Goal: Transaction & Acquisition: Purchase product/service

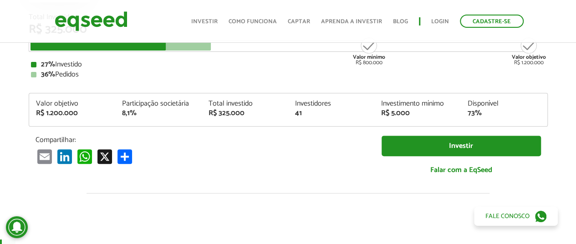
scroll to position [91, 0]
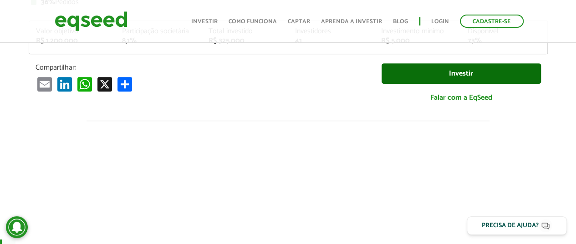
scroll to position [182, 0]
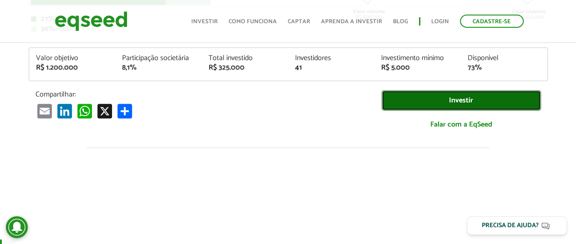
click at [421, 95] on link "Investir" at bounding box center [461, 100] width 159 height 20
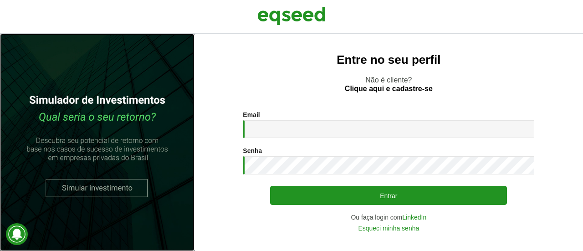
click at [112, 193] on link at bounding box center [97, 142] width 194 height 217
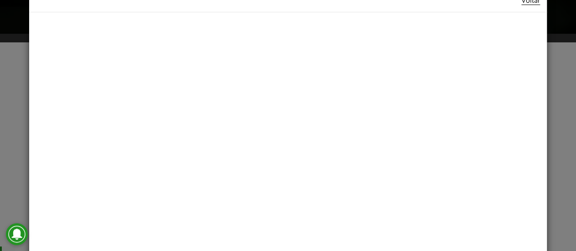
scroll to position [23, 0]
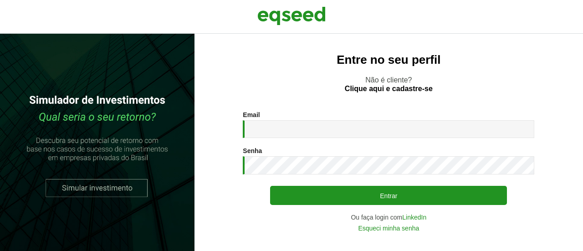
scroll to position [1924, 0]
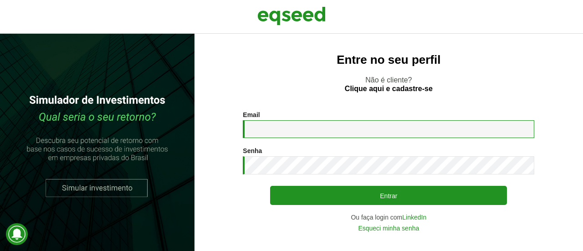
click at [318, 127] on input "Email *" at bounding box center [388, 129] width 291 height 18
type input "**********"
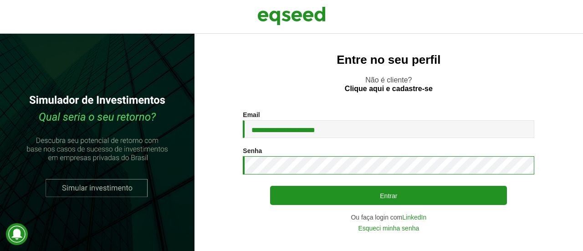
click at [270, 186] on button "Entrar" at bounding box center [388, 195] width 237 height 19
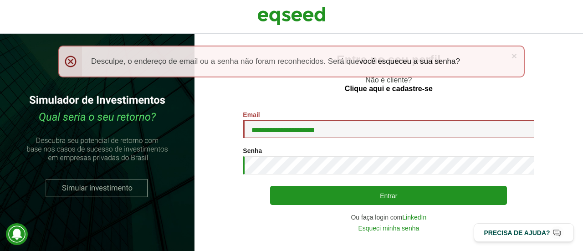
click at [374, 156] on div "Senha * Digite a senha que será usada em conjunto com seu e-mail." at bounding box center [388, 160] width 291 height 27
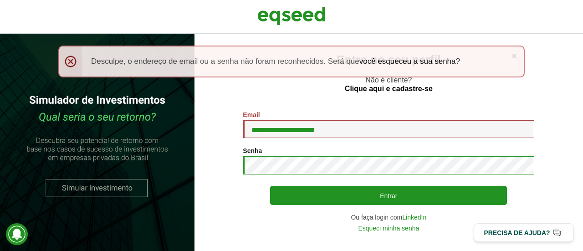
click at [270, 186] on button "Entrar" at bounding box center [388, 195] width 237 height 19
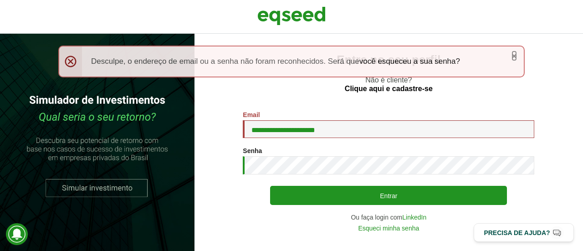
click at [514, 54] on link "×" at bounding box center [513, 56] width 5 height 10
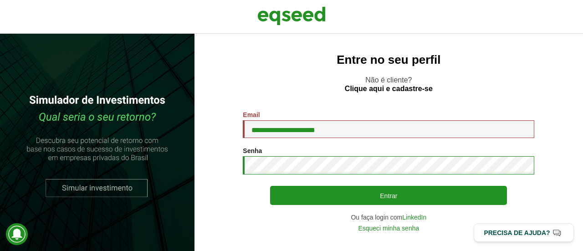
click at [270, 186] on button "Entrar" at bounding box center [388, 195] width 237 height 19
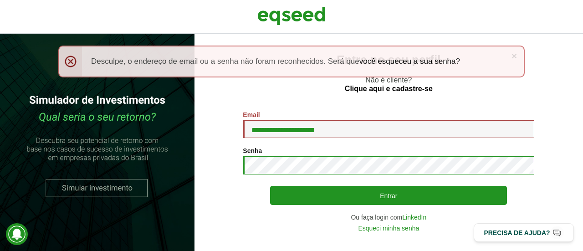
click at [270, 186] on button "Entrar" at bounding box center [388, 195] width 237 height 19
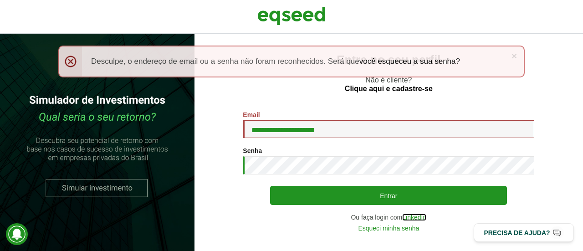
click at [409, 216] on link "LinkedIn" at bounding box center [414, 217] width 24 height 6
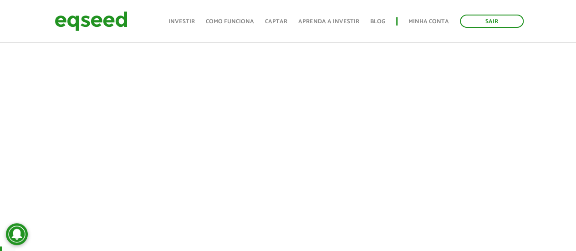
scroll to position [273, 0]
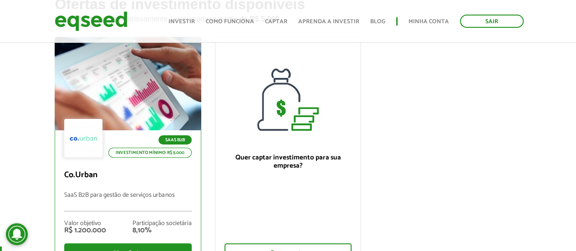
scroll to position [91, 0]
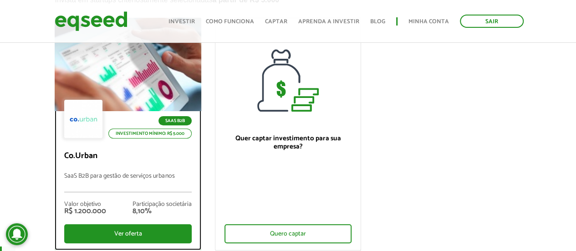
click at [165, 160] on p "Co.Urban" at bounding box center [127, 156] width 127 height 10
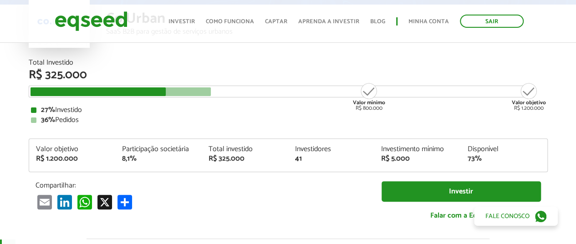
scroll to position [1924, 0]
click at [210, 95] on div at bounding box center [121, 91] width 181 height 9
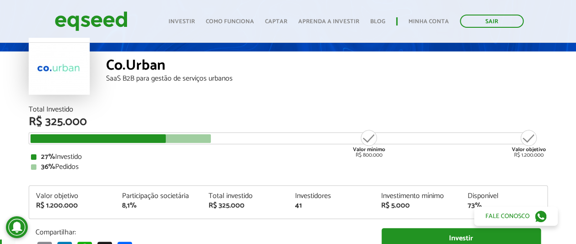
scroll to position [0, 0]
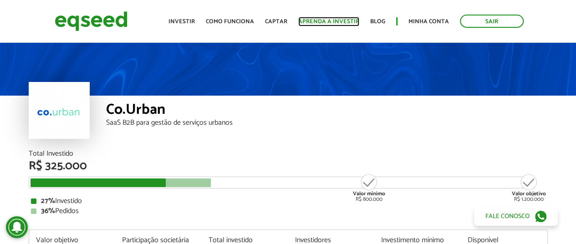
click at [336, 20] on link "Aprenda a investir" at bounding box center [328, 22] width 61 height 6
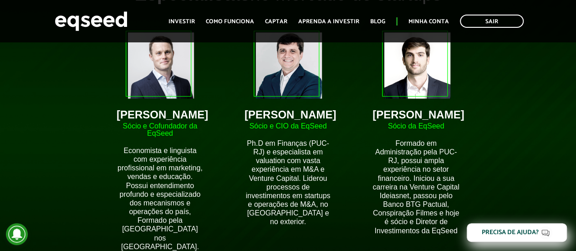
scroll to position [820, 0]
